Goal: Task Accomplishment & Management: Manage account settings

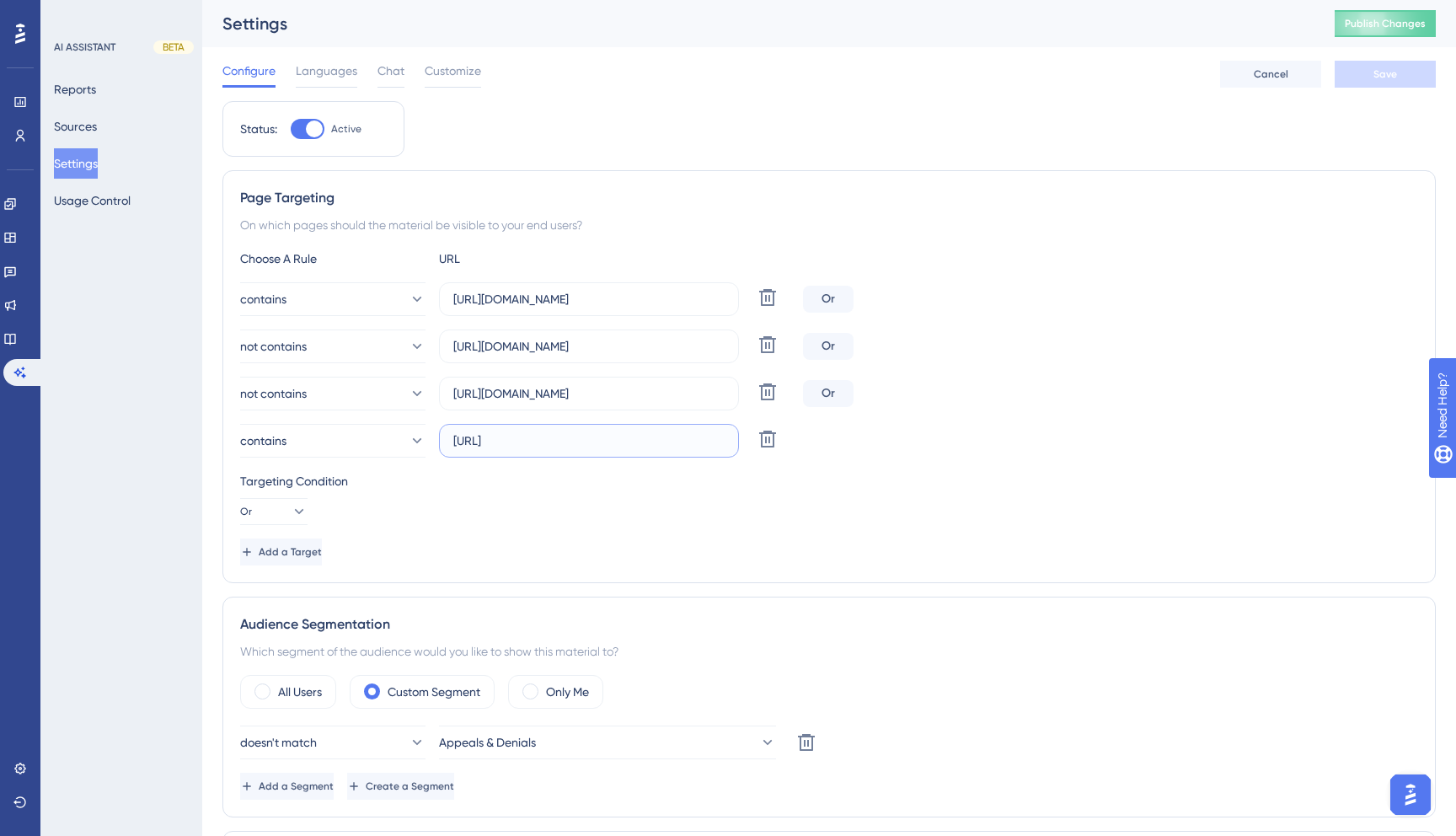
click at [543, 441] on input "[URL]" at bounding box center [589, 441] width 271 height 19
click at [622, 448] on input "[URL]" at bounding box center [589, 441] width 271 height 19
click at [93, 82] on button "Reports" at bounding box center [75, 88] width 42 height 30
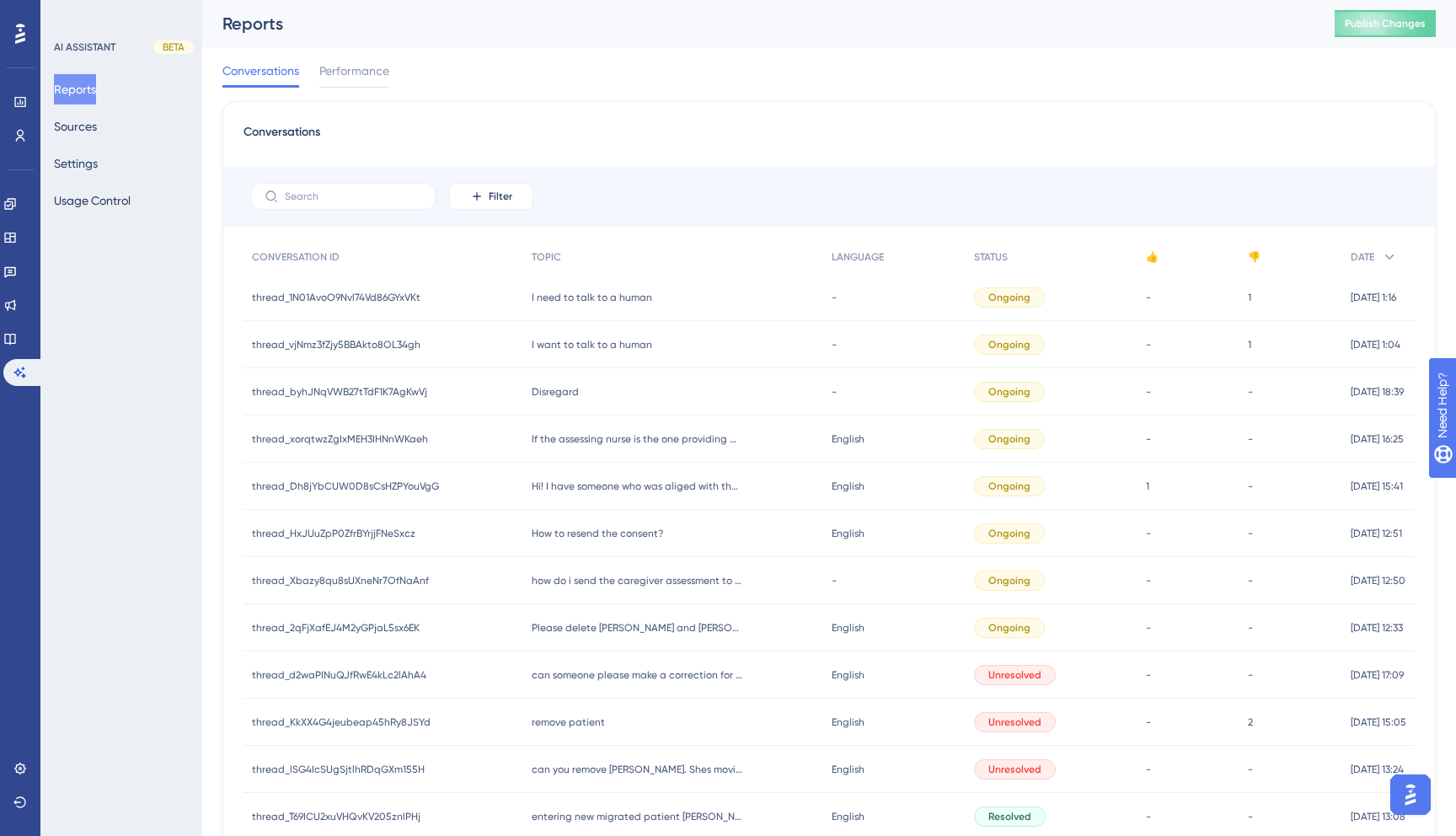
click at [95, 147] on div "Reports Sources Settings Usage Control" at bounding box center [122, 144] width 136 height 141
click at [93, 173] on button "Settings" at bounding box center [75, 163] width 44 height 30
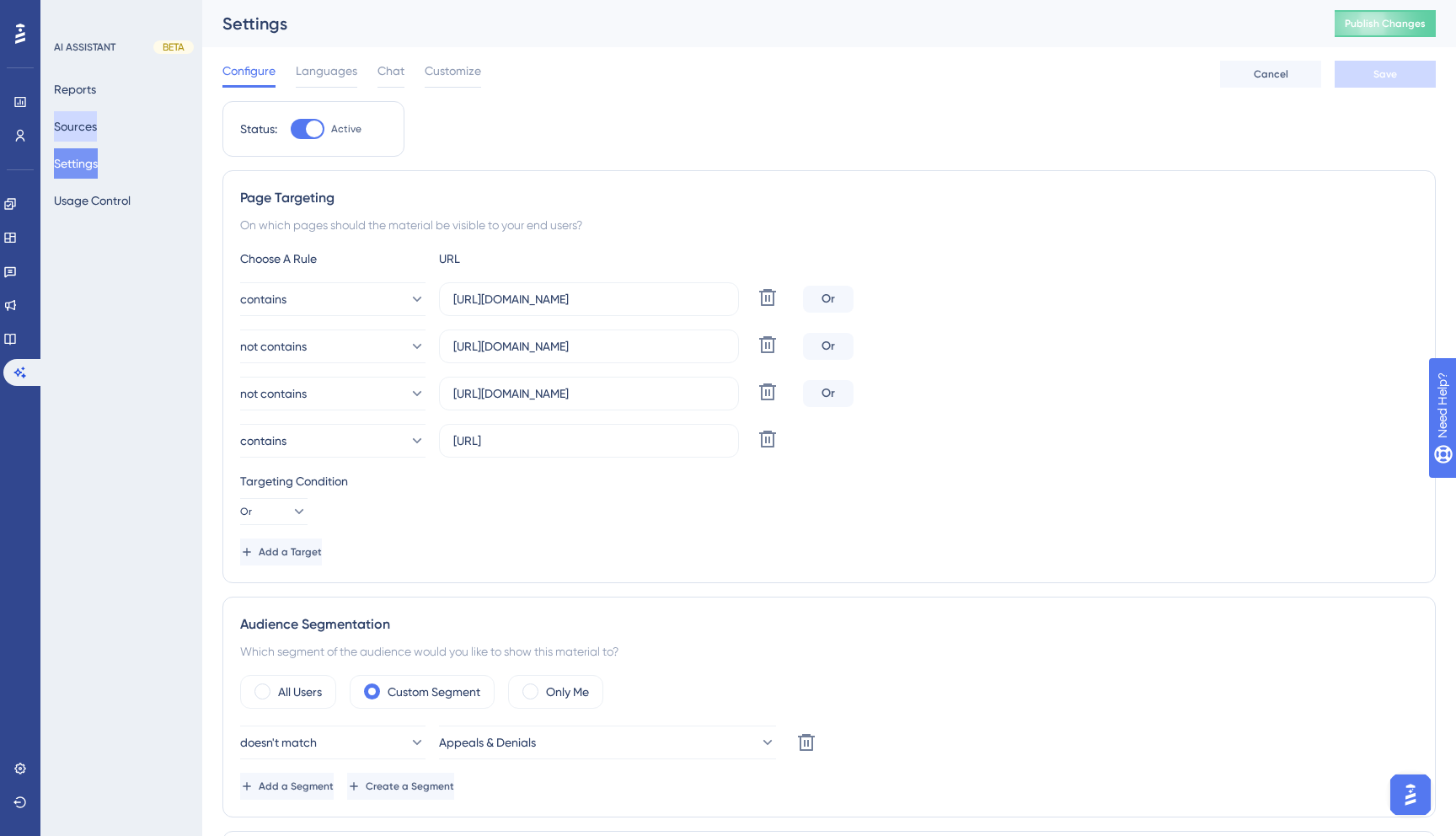
click at [89, 129] on button "Sources" at bounding box center [75, 126] width 43 height 30
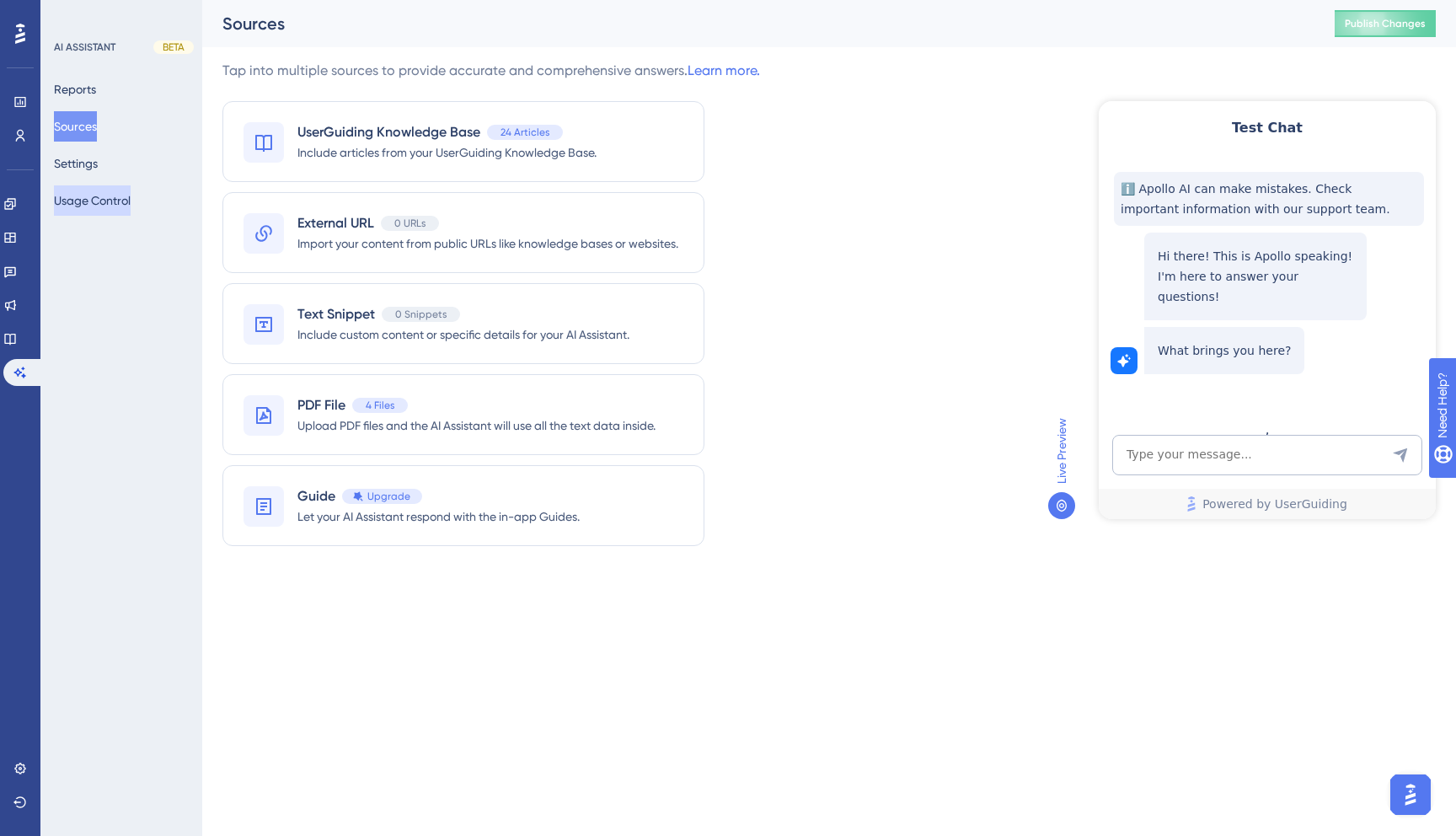
click at [85, 203] on button "Usage Control" at bounding box center [92, 200] width 76 height 30
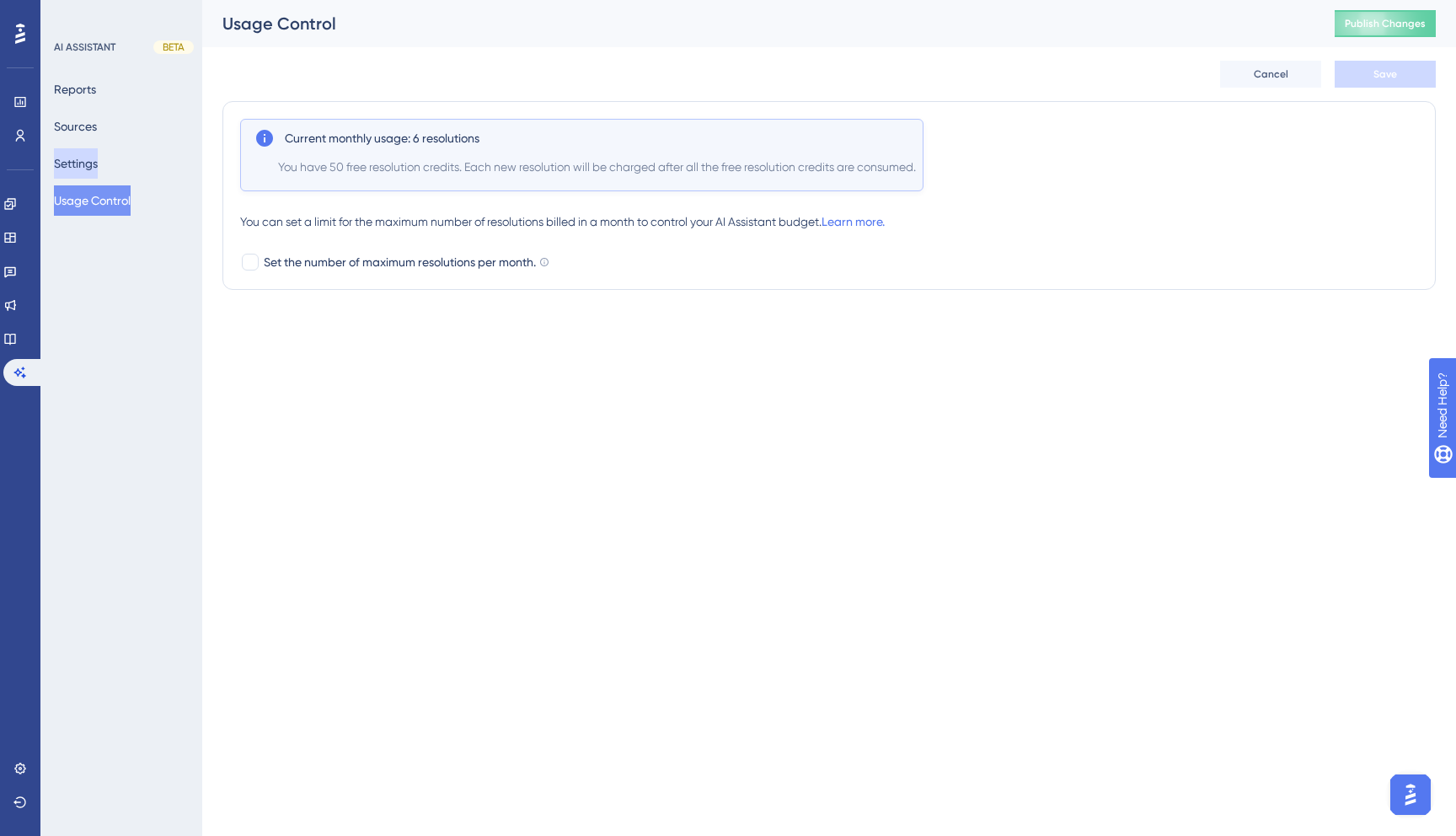
click at [87, 164] on button "Settings" at bounding box center [75, 163] width 44 height 30
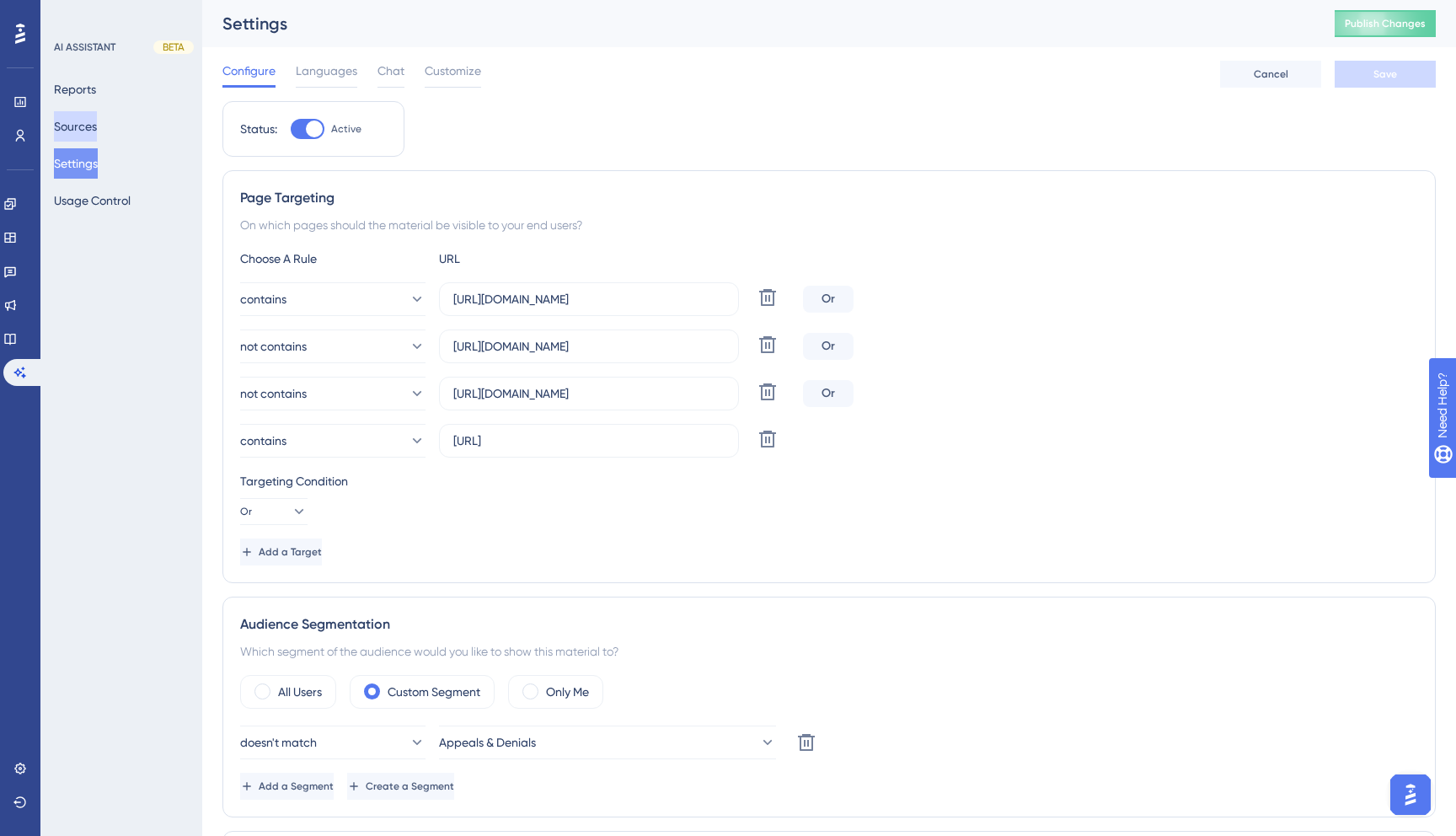
click at [97, 129] on button "Sources" at bounding box center [75, 126] width 43 height 30
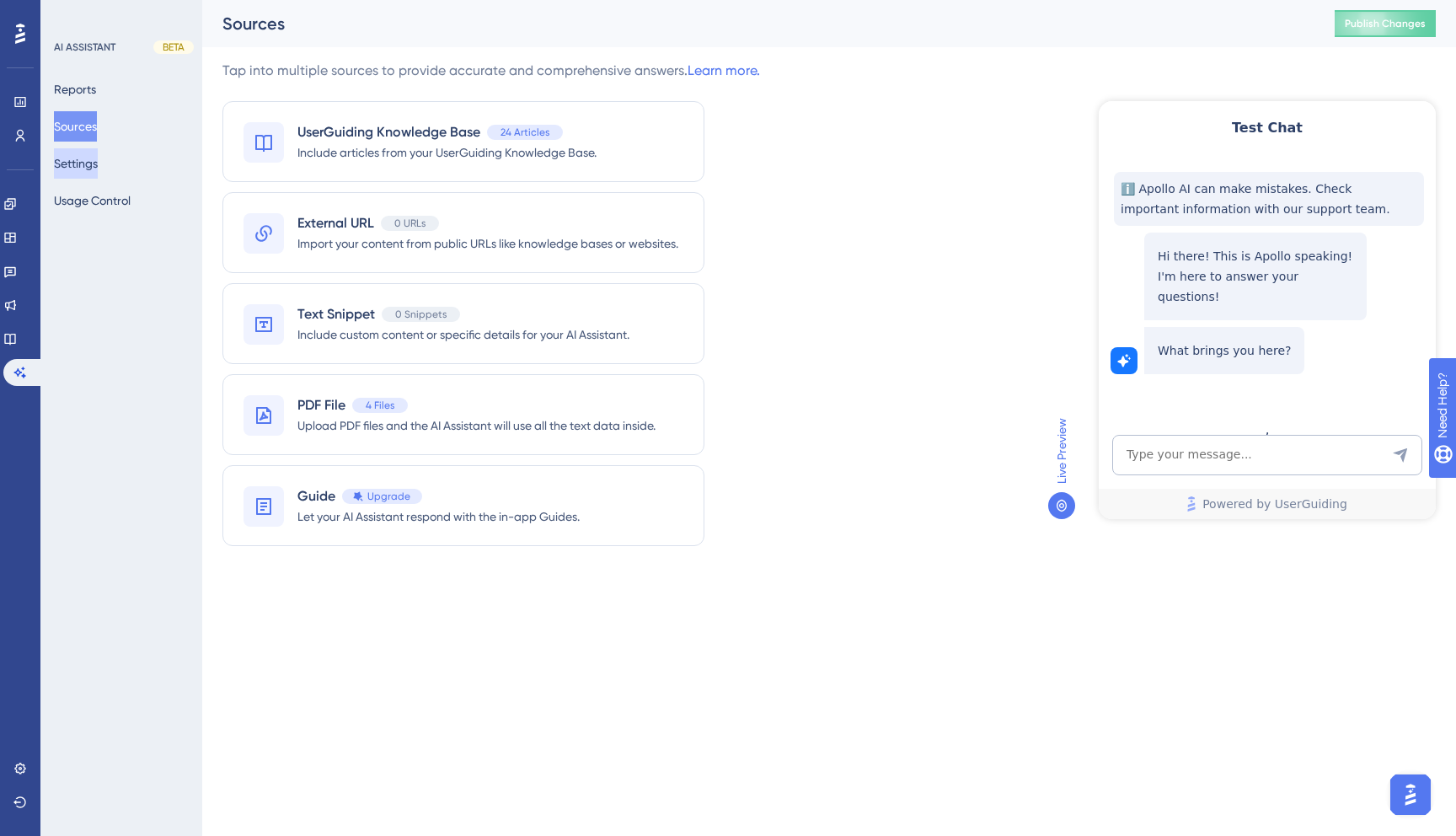
click at [98, 171] on button "Settings" at bounding box center [75, 163] width 44 height 30
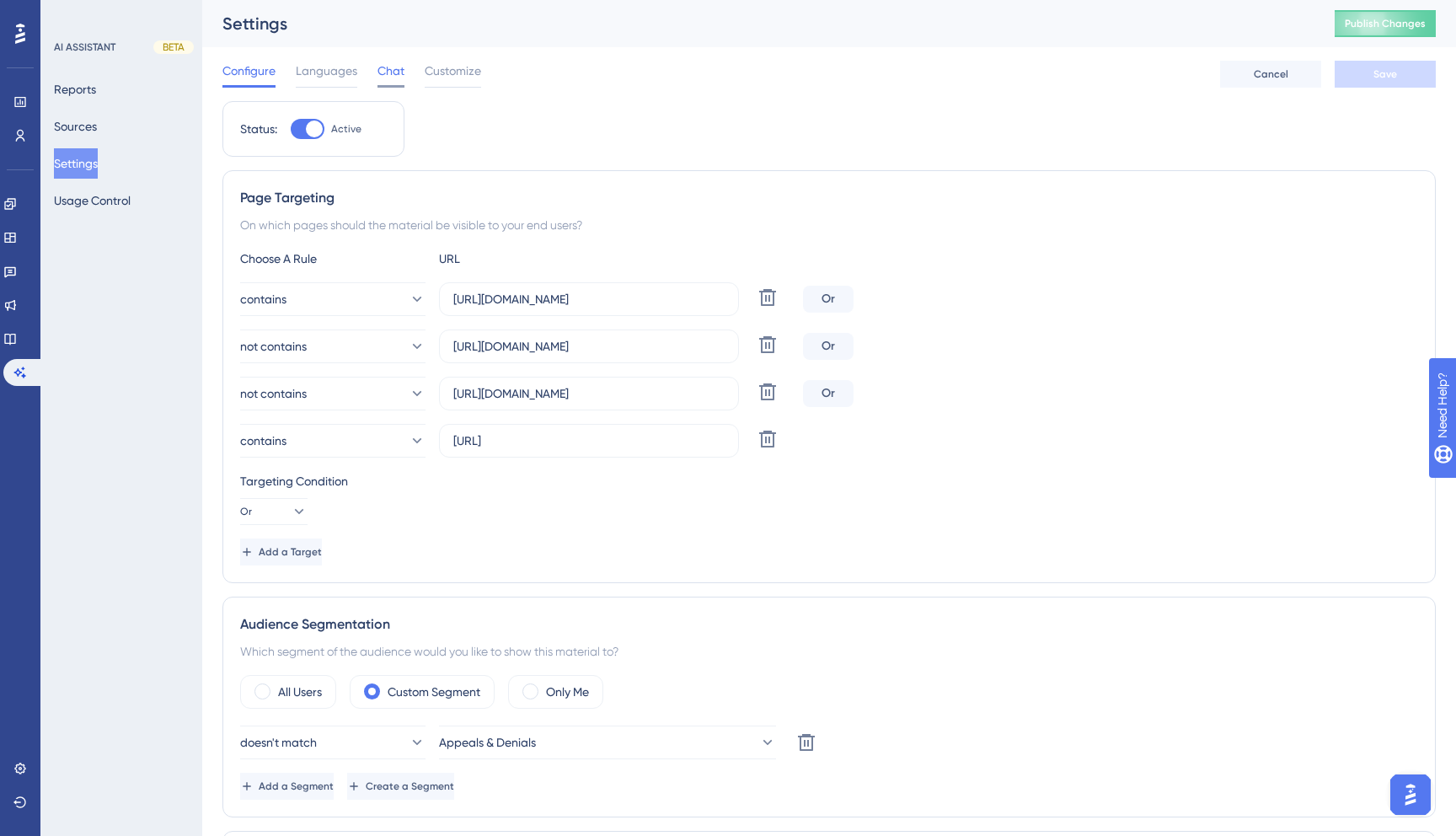
click at [396, 85] on div at bounding box center [390, 86] width 27 height 3
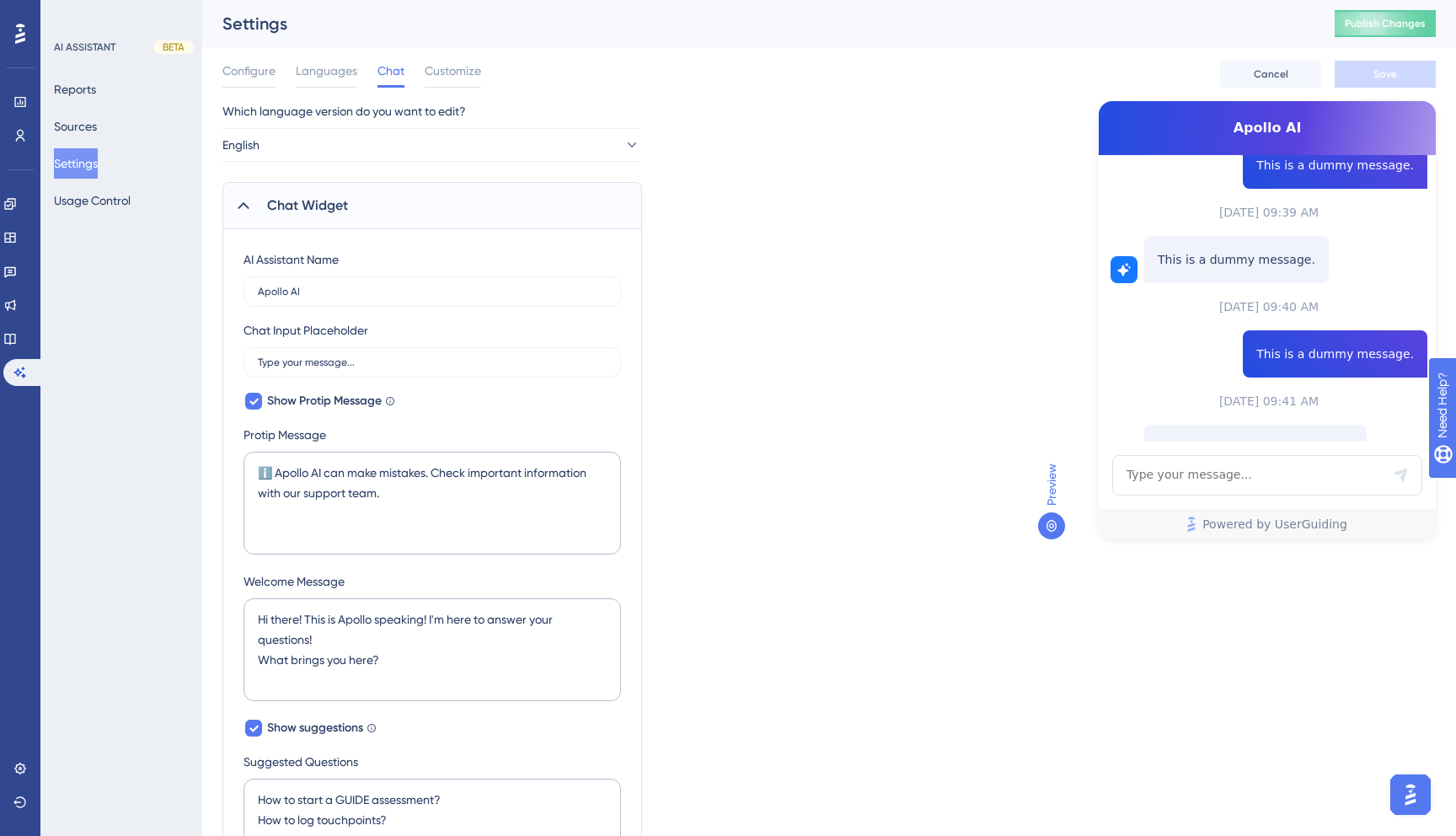
scroll to position [620, 0]
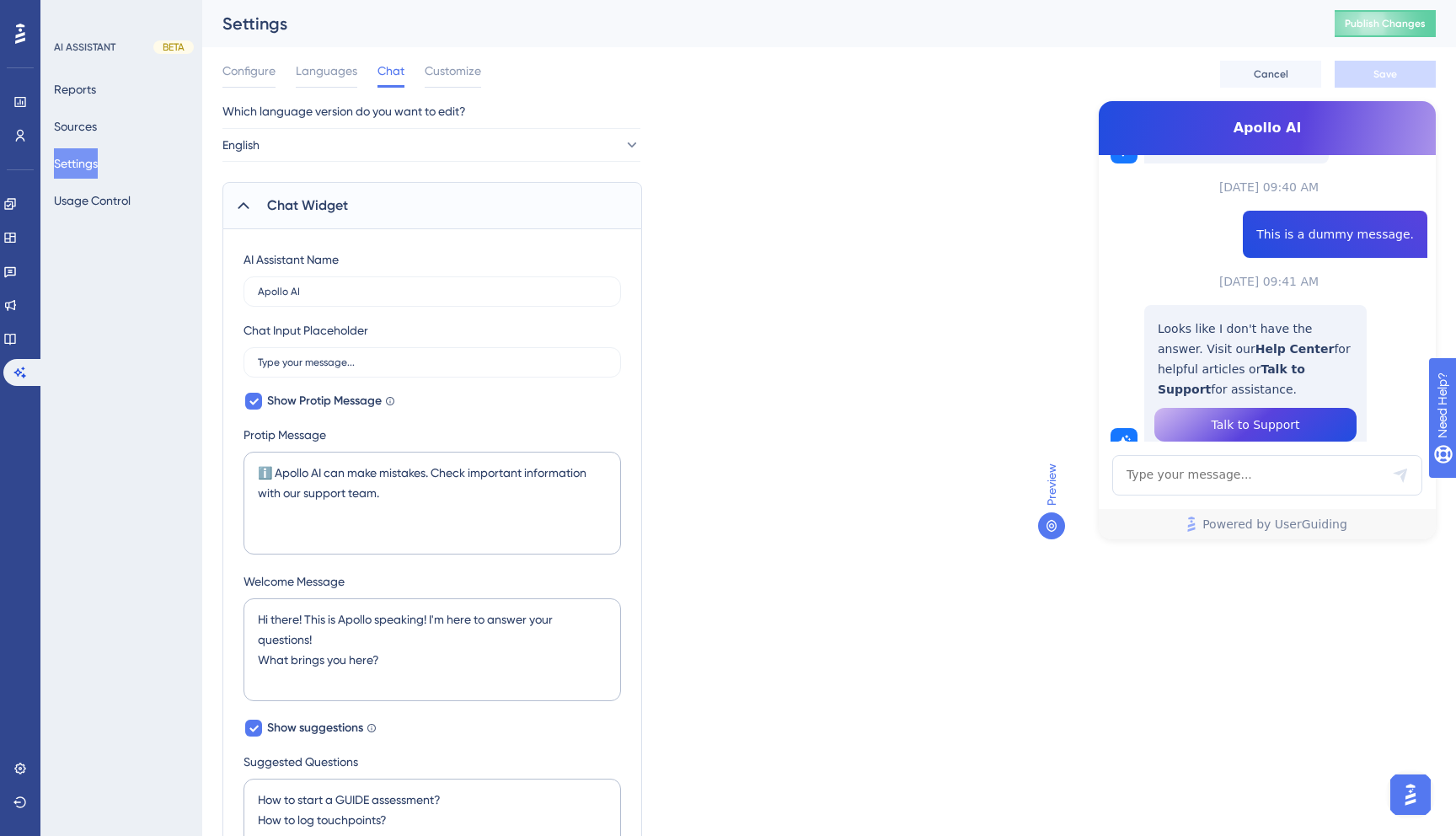
click at [1205, 408] on button "Talk to Support" at bounding box center [1255, 424] width 202 height 33
click at [468, 74] on span "Customize" at bounding box center [453, 71] width 57 height 21
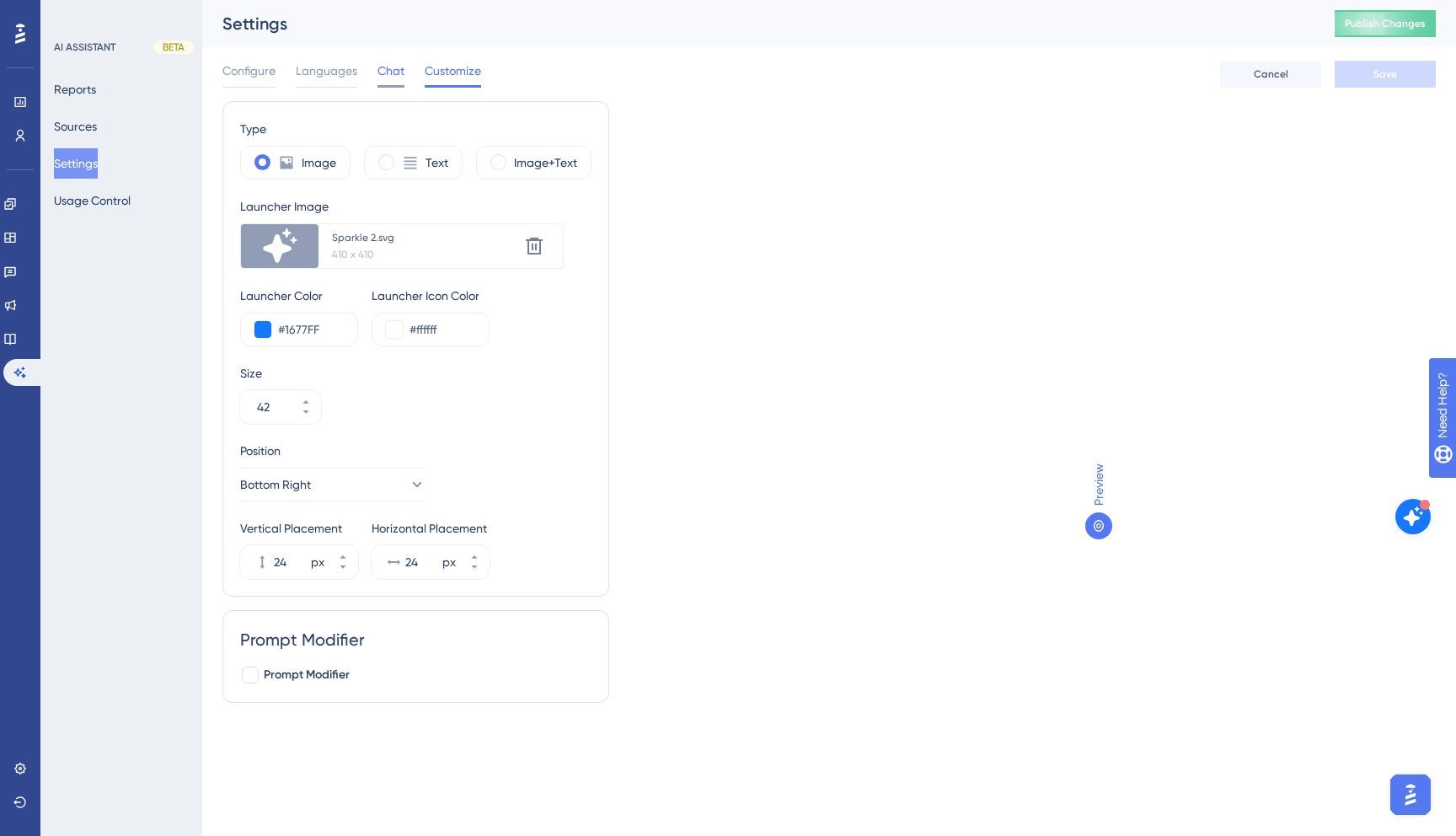
click at [394, 77] on span "Chat" at bounding box center [390, 71] width 27 height 21
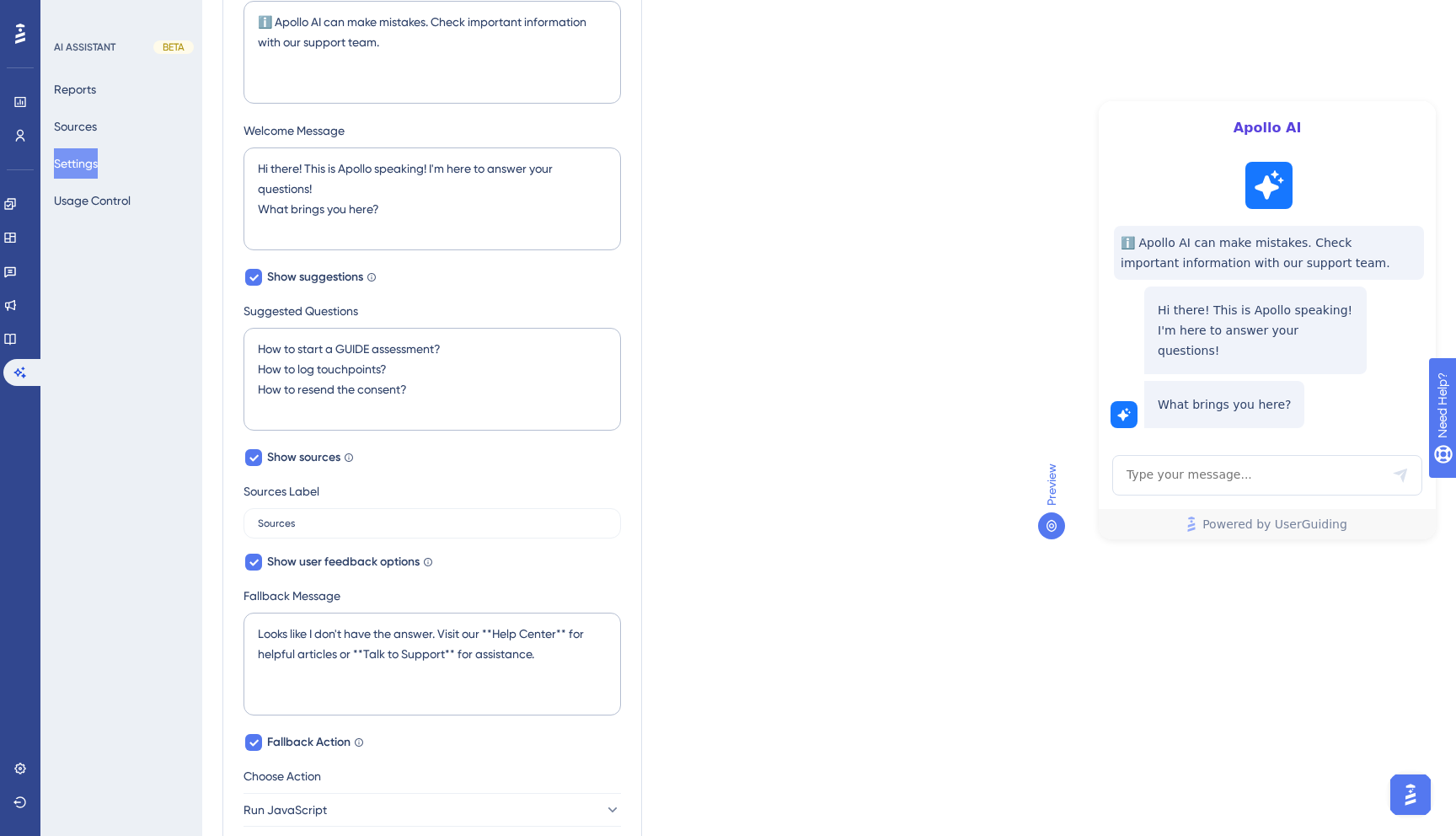
scroll to position [879, 0]
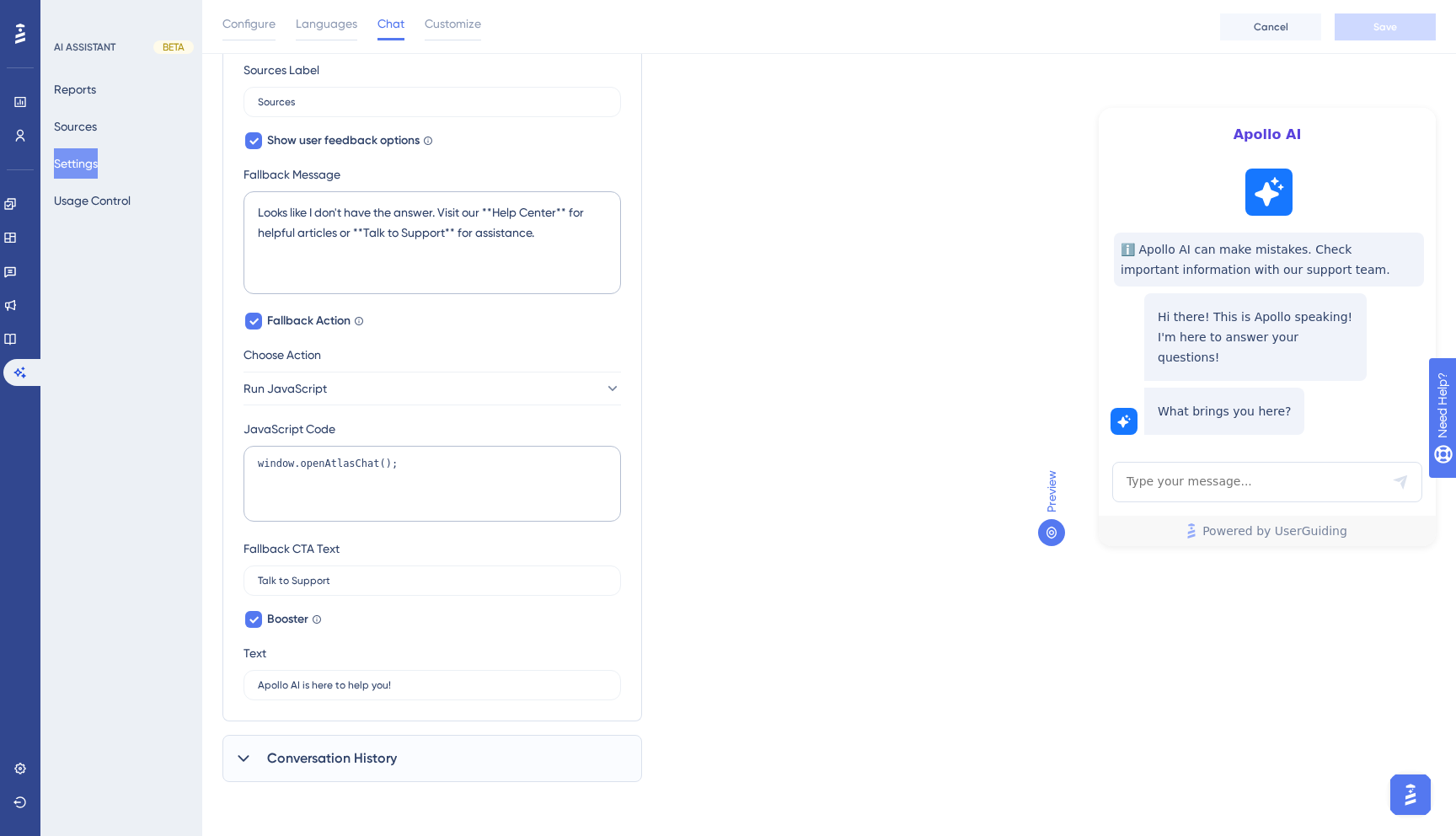
click at [279, 424] on label "JavaScript Code" at bounding box center [432, 429] width 377 height 21
click at [379, 465] on textarea "window.openAtlasChat();" at bounding box center [432, 484] width 377 height 75
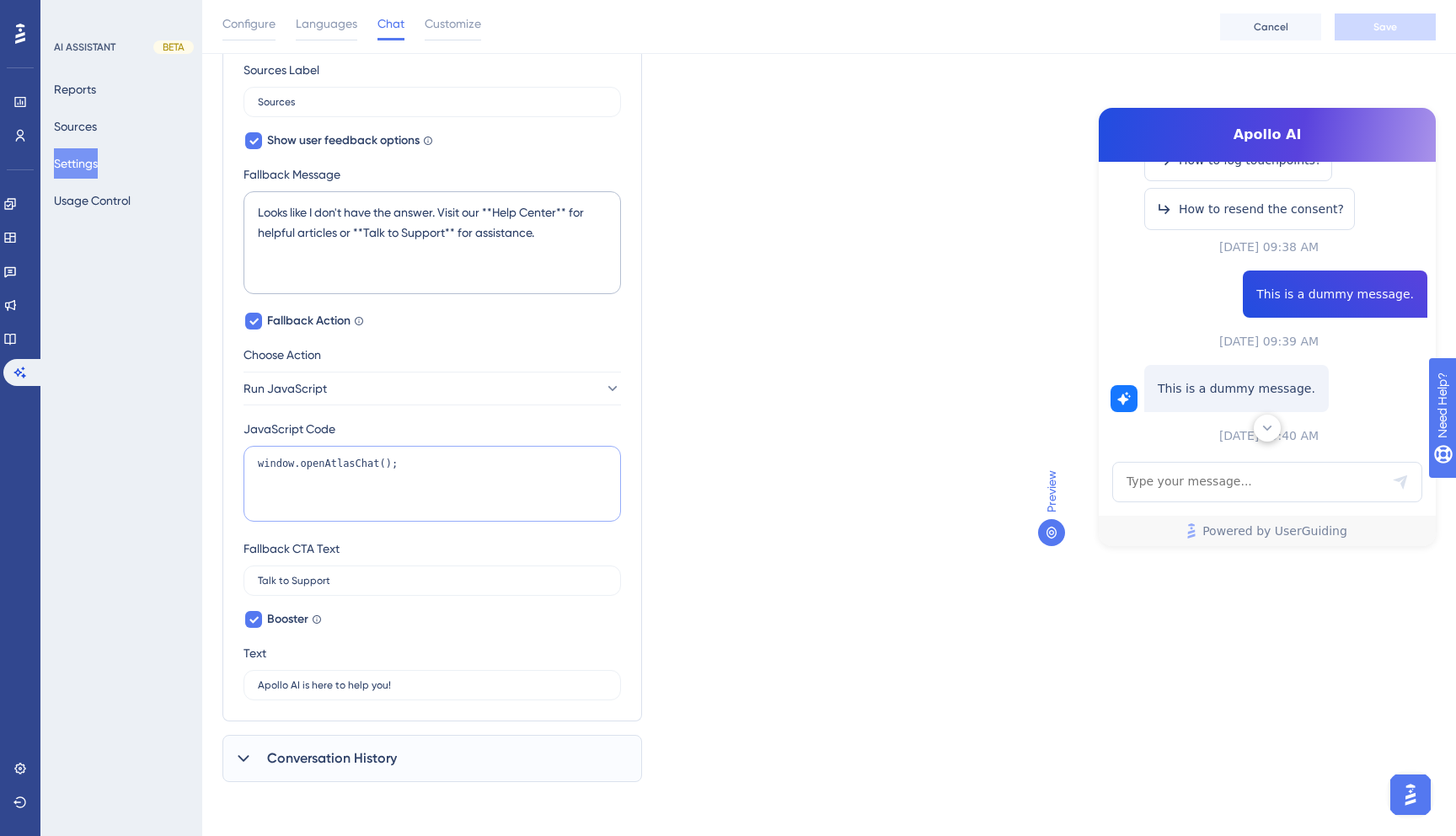
click at [379, 465] on textarea "window.openAtlasChat();" at bounding box center [432, 484] width 377 height 75
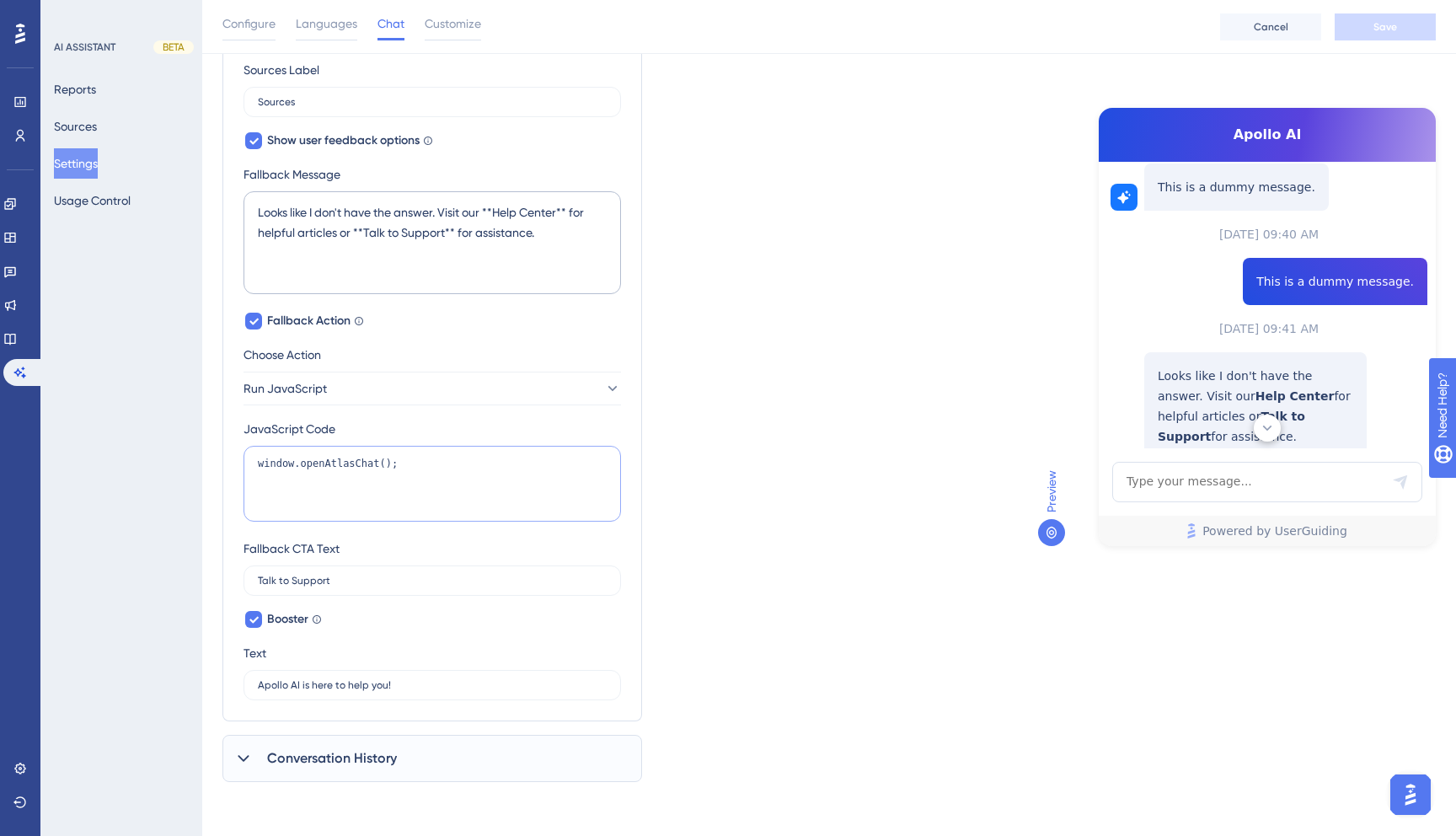
click at [379, 465] on textarea "window.openAtlasChat();" at bounding box center [432, 484] width 377 height 75
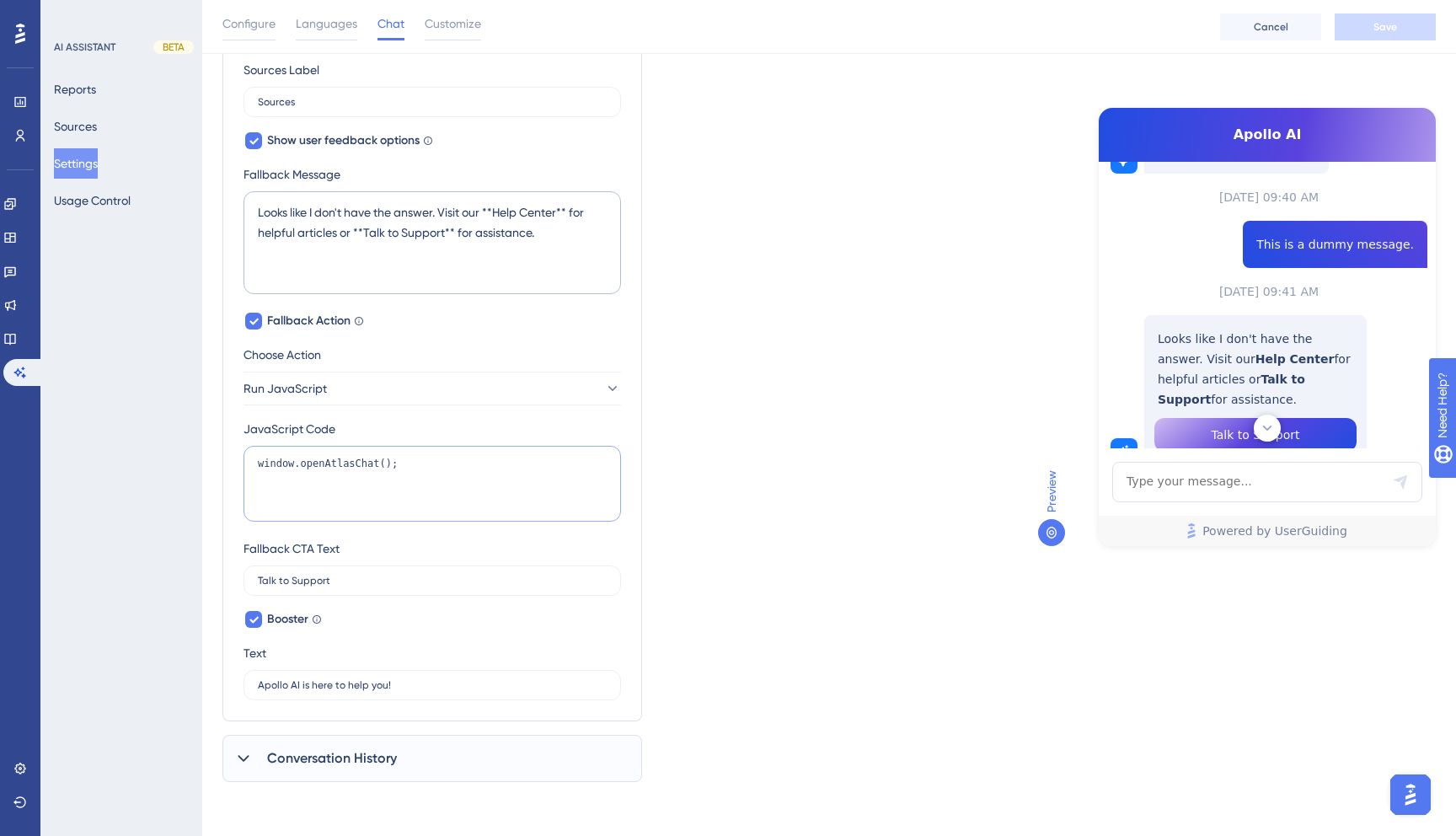
scroll to position [620, 0]
click at [352, 462] on textarea "window.openAtlasChat();" at bounding box center [432, 484] width 377 height 75
click at [356, 394] on button "Run JavaScript" at bounding box center [432, 388] width 377 height 33
click at [357, 394] on button "Run JavaScript" at bounding box center [432, 388] width 377 height 33
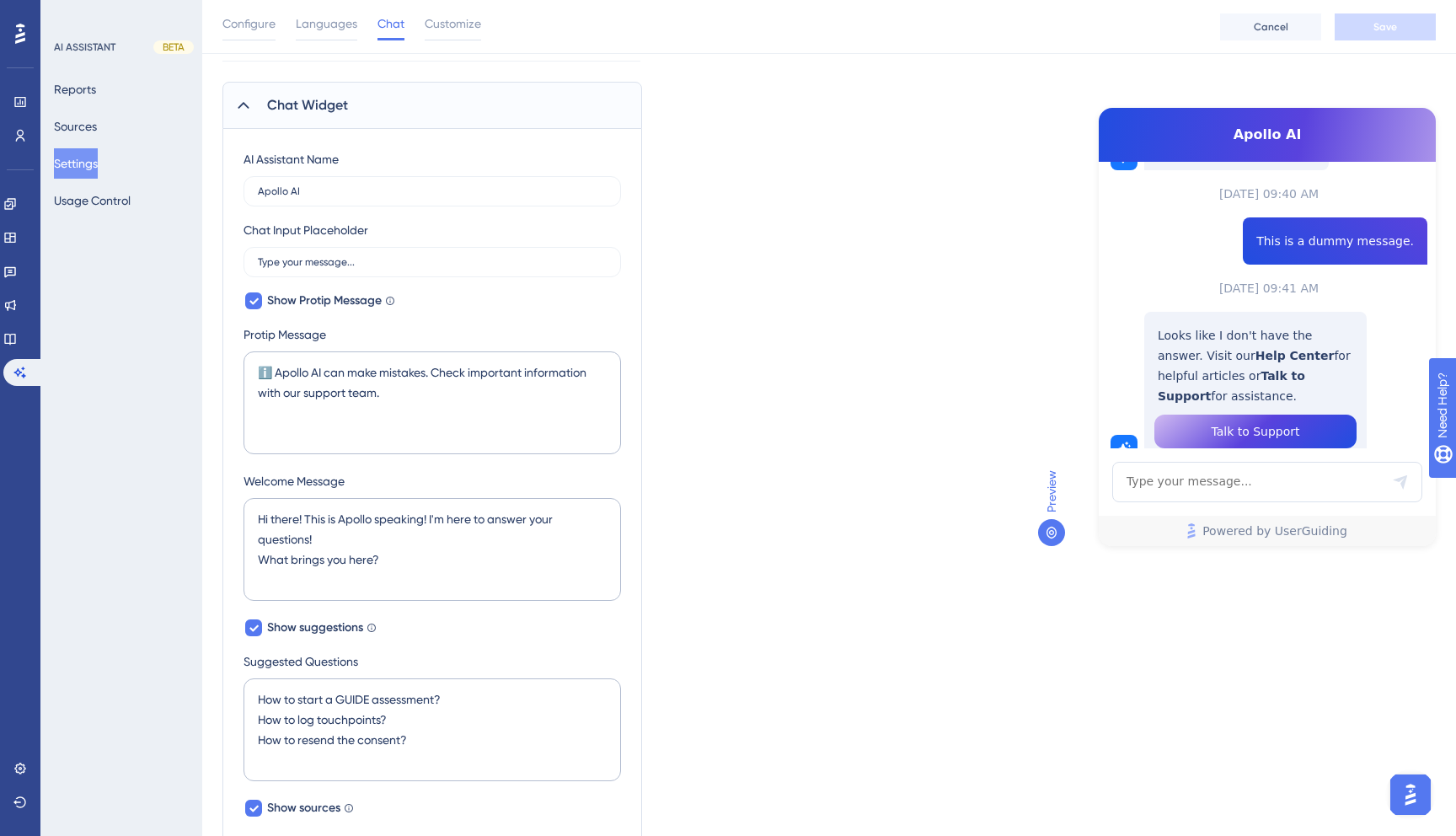
scroll to position [0, 0]
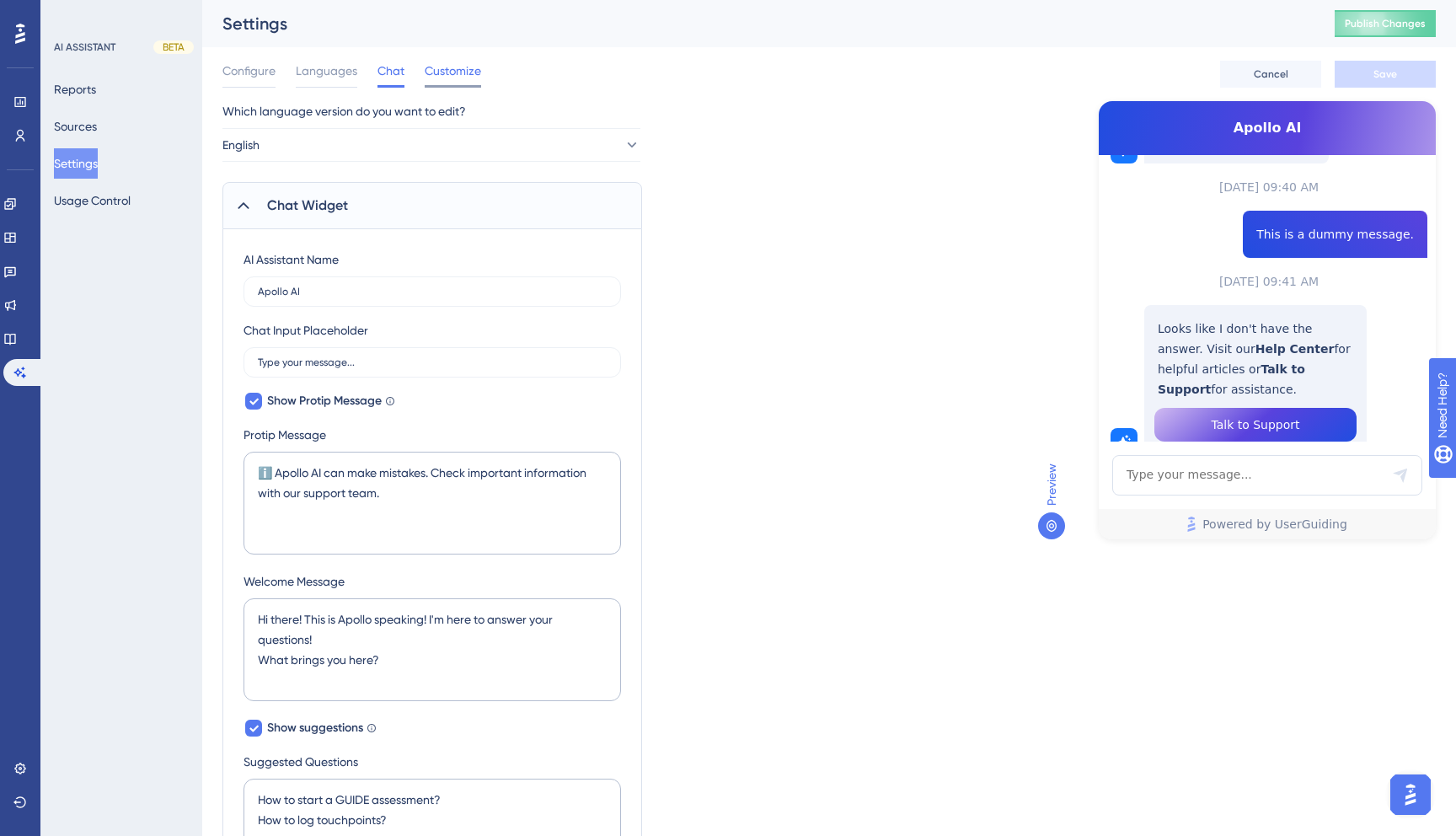
click at [453, 65] on span "Customize" at bounding box center [453, 71] width 57 height 21
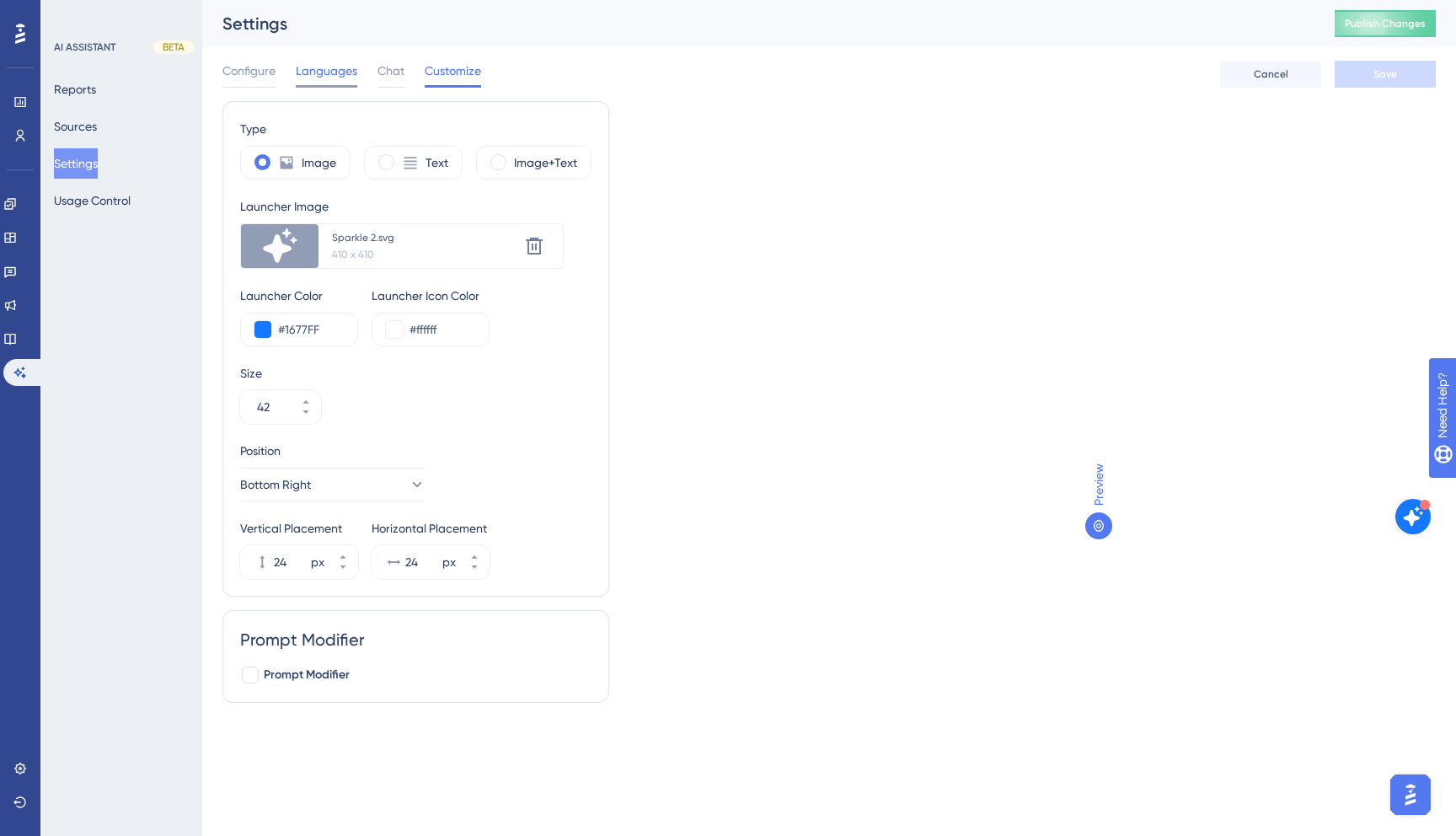
click at [330, 78] on span "Languages" at bounding box center [327, 71] width 62 height 21
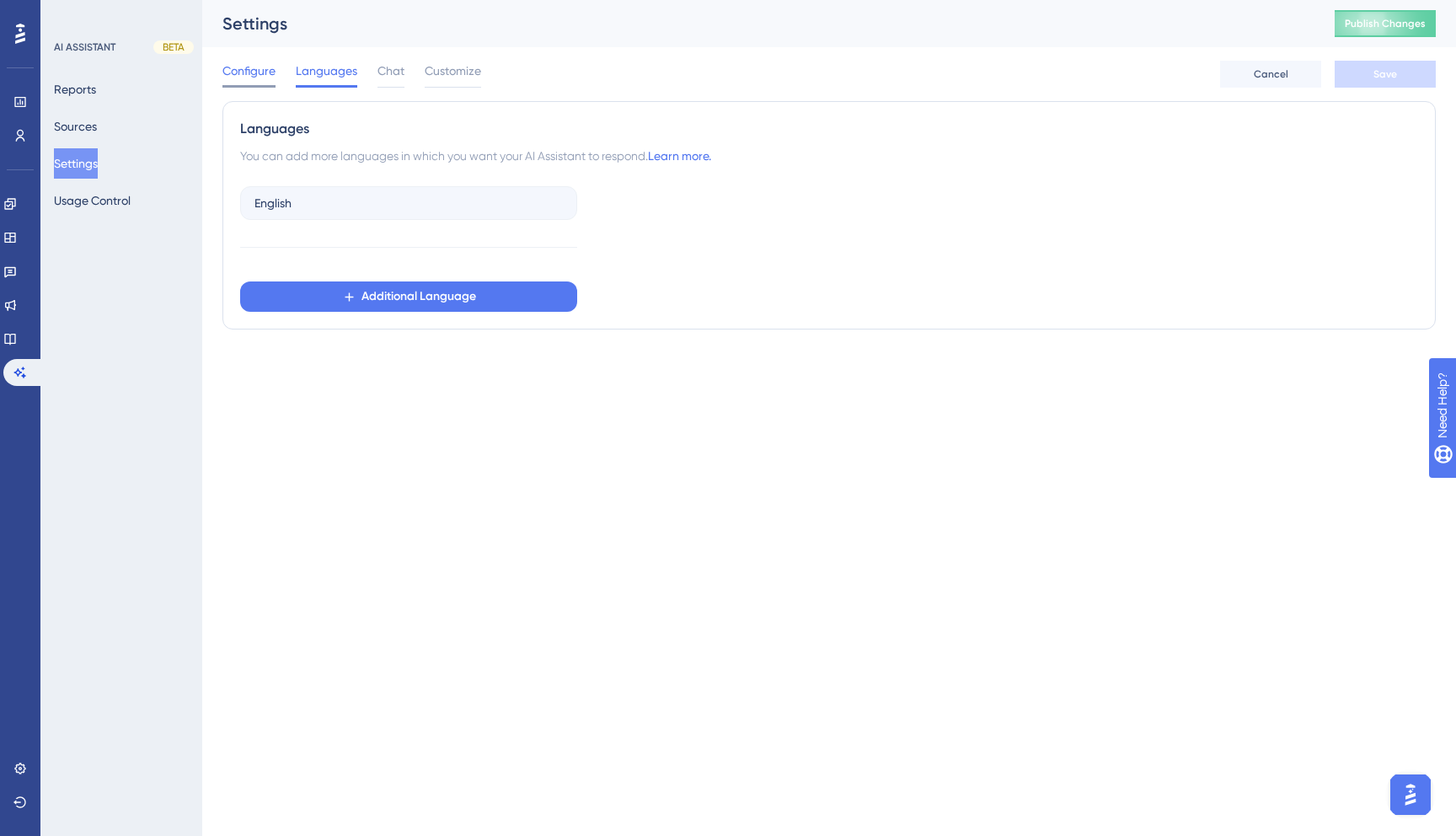
click at [261, 66] on span "Configure" at bounding box center [249, 71] width 53 height 21
